Goal: Find specific page/section: Find specific page/section

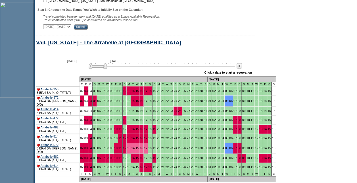
scroll to position [176, 0]
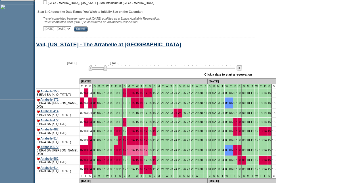
click at [241, 70] on img at bounding box center [239, 67] width 5 height 5
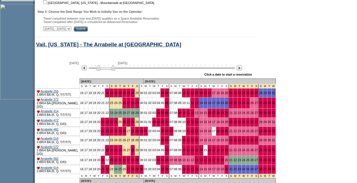
scroll to position [233, 0]
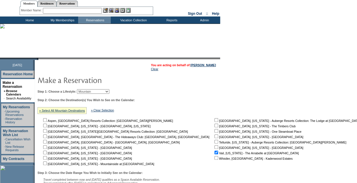
scroll to position [0, 0]
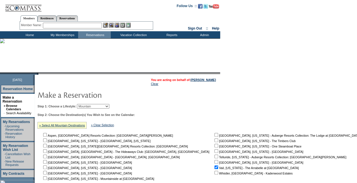
click at [34, 36] on td "Home" at bounding box center [29, 34] width 33 height 7
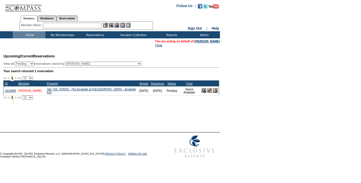
click at [23, 91] on link "[PERSON_NAME]" at bounding box center [29, 90] width 23 height 3
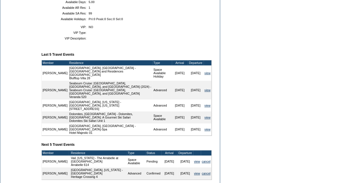
scroll to position [226, 0]
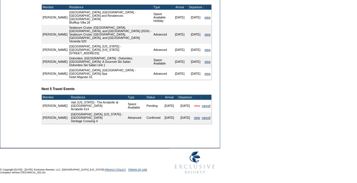
click at [195, 104] on link "view" at bounding box center [197, 105] width 6 height 3
